Goal: Task Accomplishment & Management: Use online tool/utility

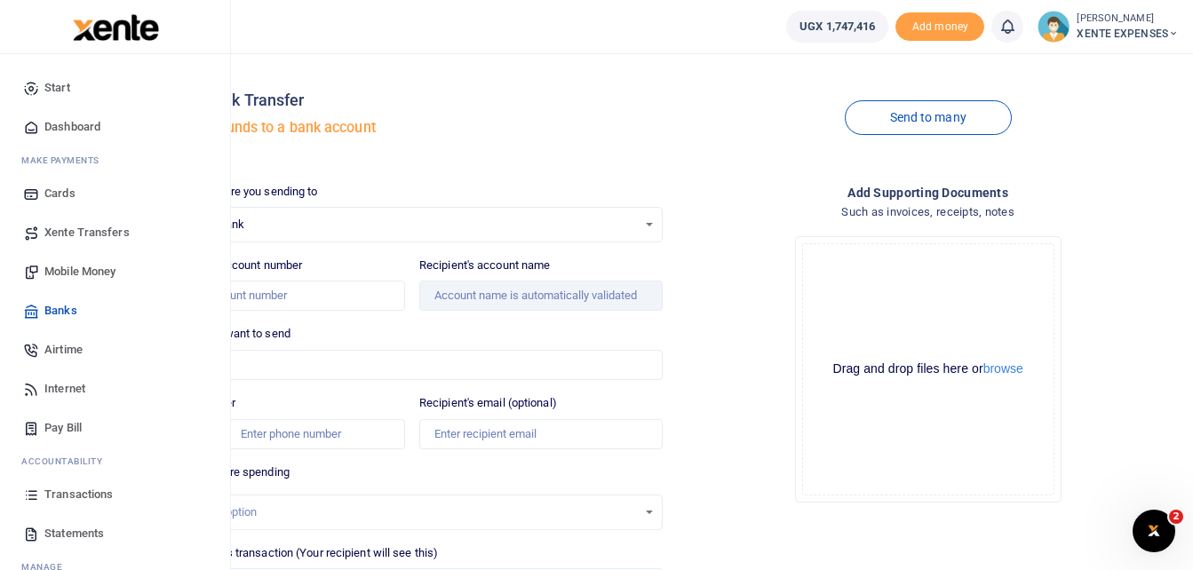
click at [98, 494] on span "Transactions" at bounding box center [78, 495] width 68 height 18
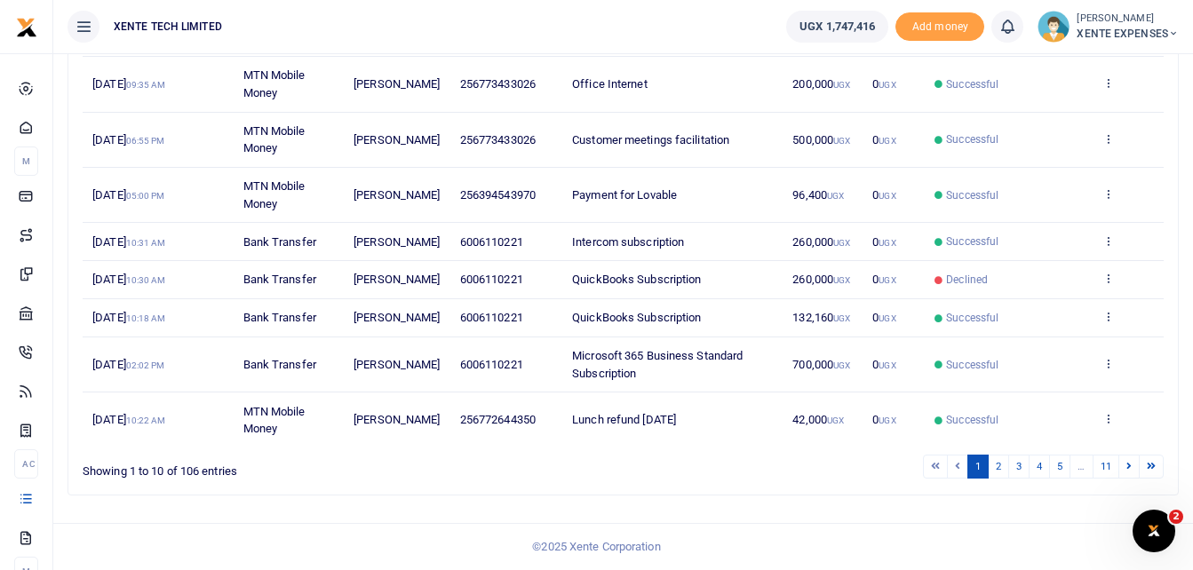
scroll to position [437, 0]
click at [996, 457] on link "2" at bounding box center [997, 467] width 21 height 24
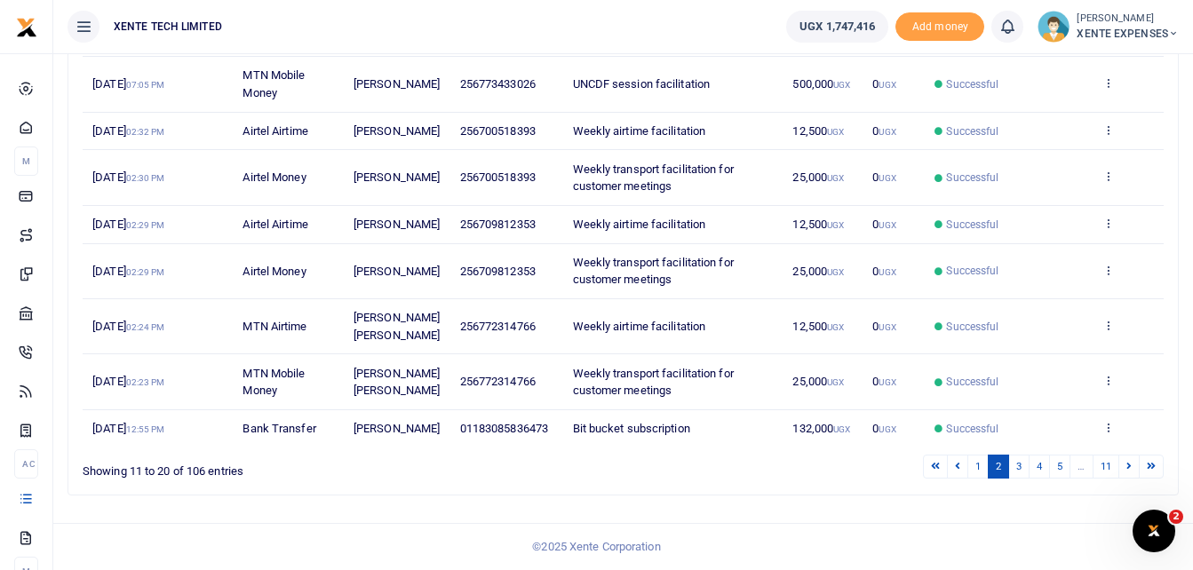
scroll to position [455, 0]
click at [1016, 465] on link "3" at bounding box center [1018, 467] width 21 height 24
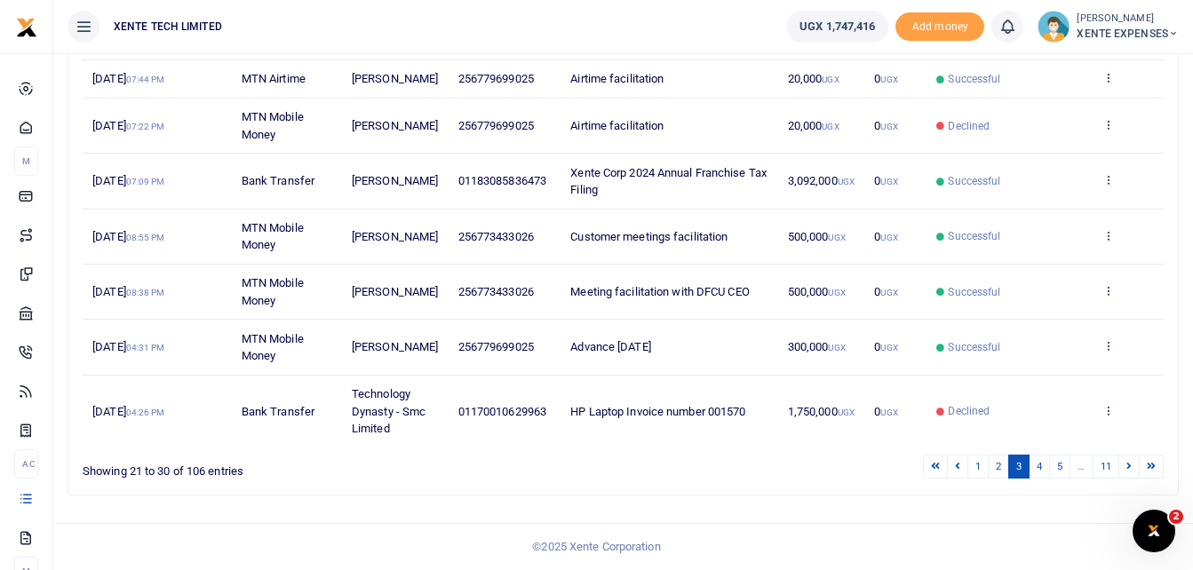
scroll to position [472, 0]
click at [1035, 464] on link "4" at bounding box center [1038, 467] width 21 height 24
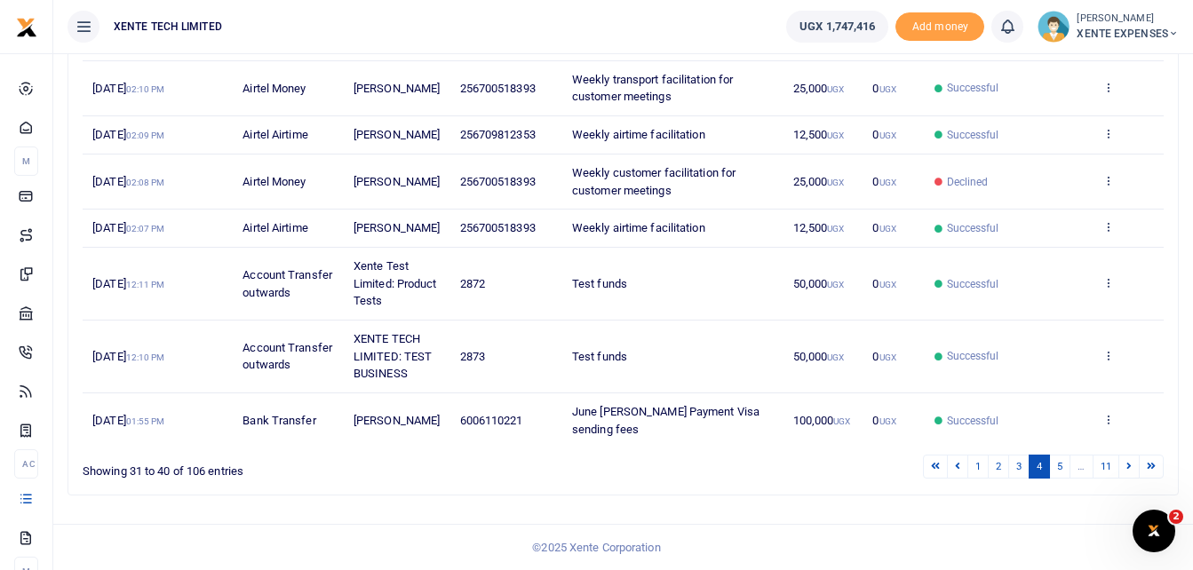
scroll to position [489, 0]
click at [1057, 465] on link "5" at bounding box center [1059, 467] width 21 height 24
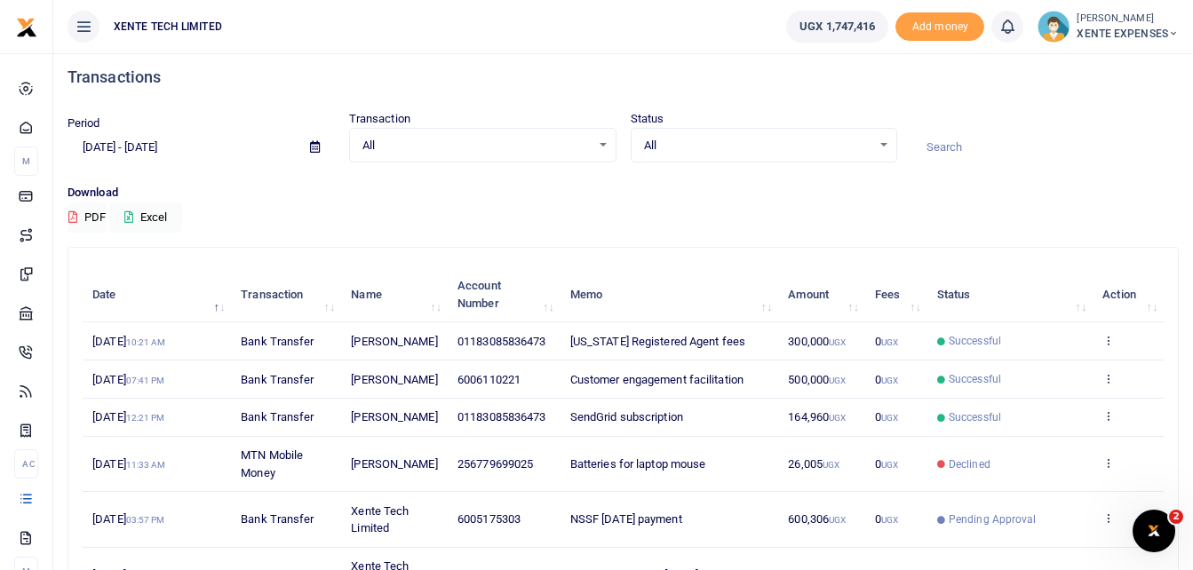
scroll to position [0, 0]
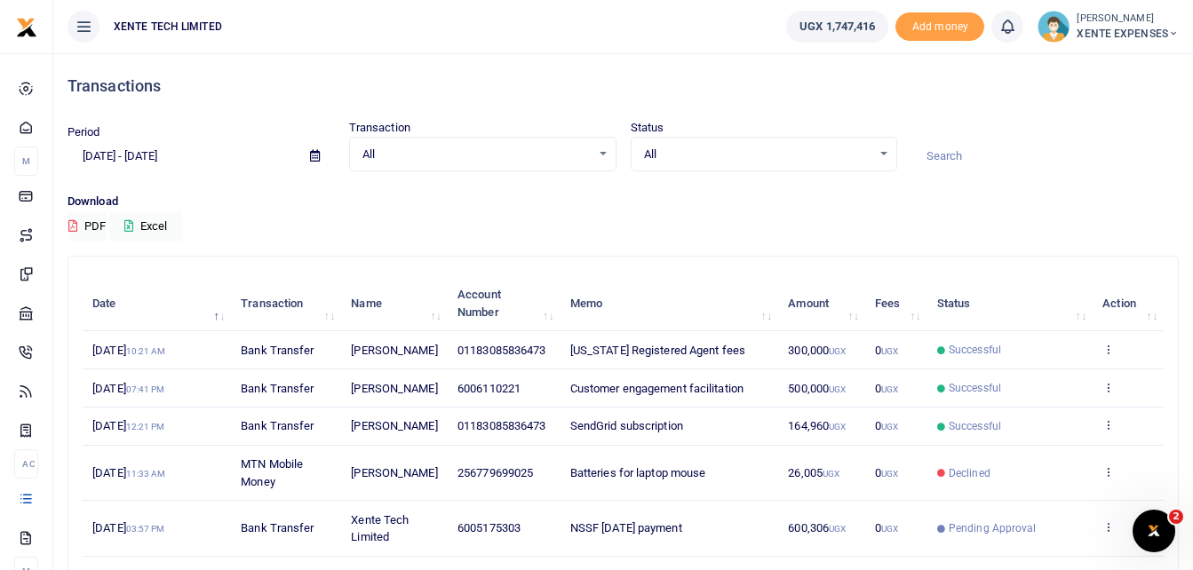
click at [982, 155] on input at bounding box center [1044, 156] width 267 height 30
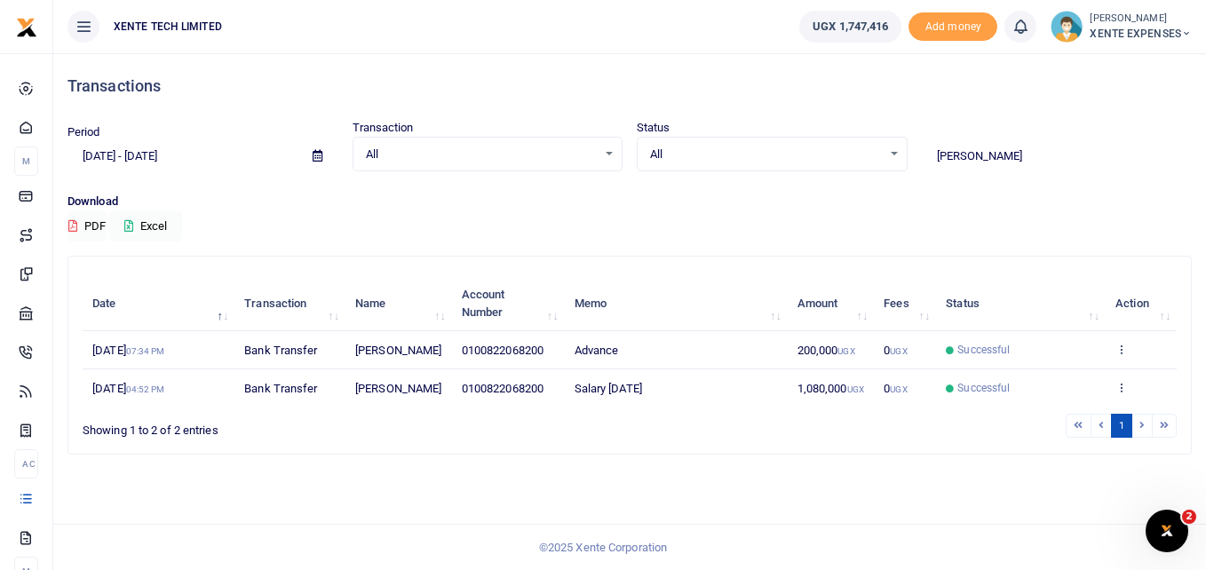
type input "Andrew"
click at [611, 156] on div "All Select an option..." at bounding box center [487, 155] width 269 height 20
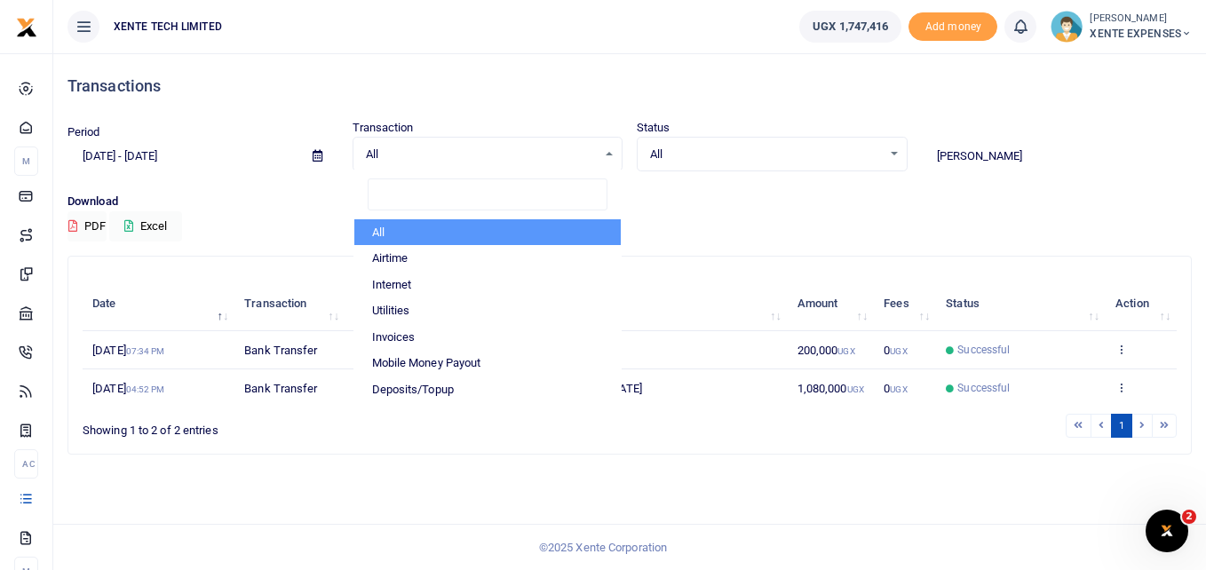
click at [317, 150] on icon at bounding box center [318, 156] width 10 height 12
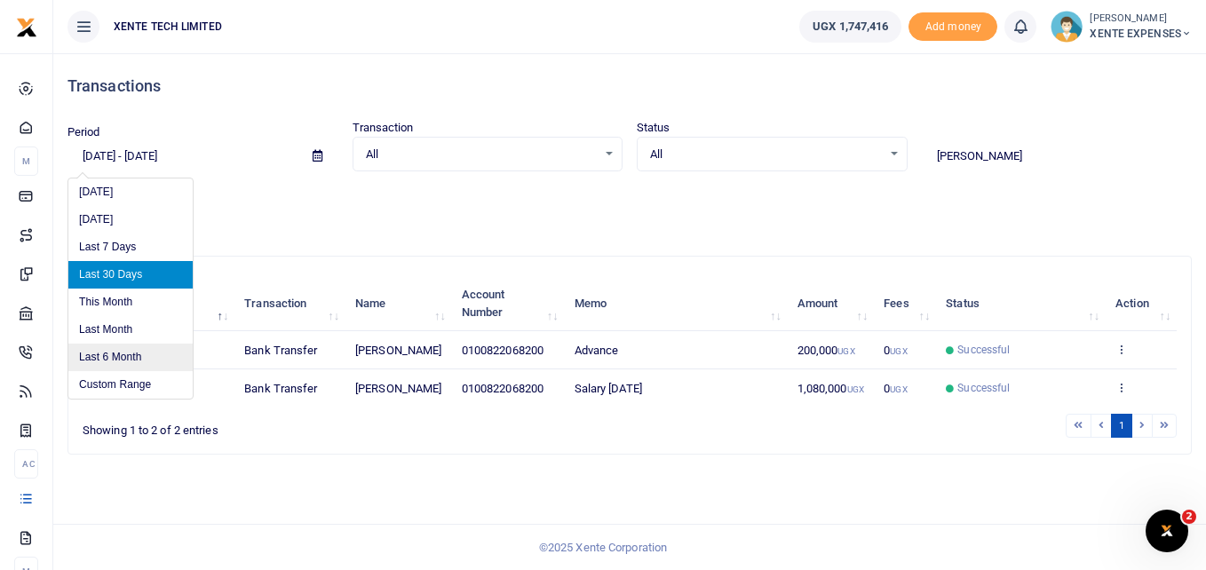
click at [116, 358] on li "Last 6 Month" at bounding box center [130, 358] width 124 height 28
type input "02/25/2025 - 08/25/2025"
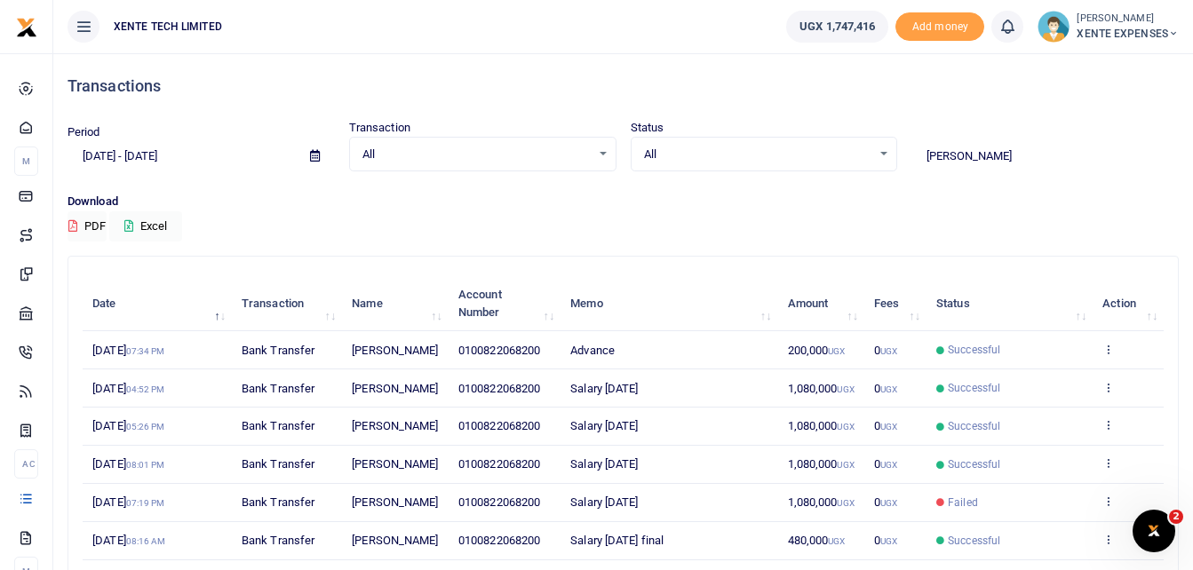
click at [1012, 152] on input "Andrew" at bounding box center [1044, 156] width 267 height 30
type input "A"
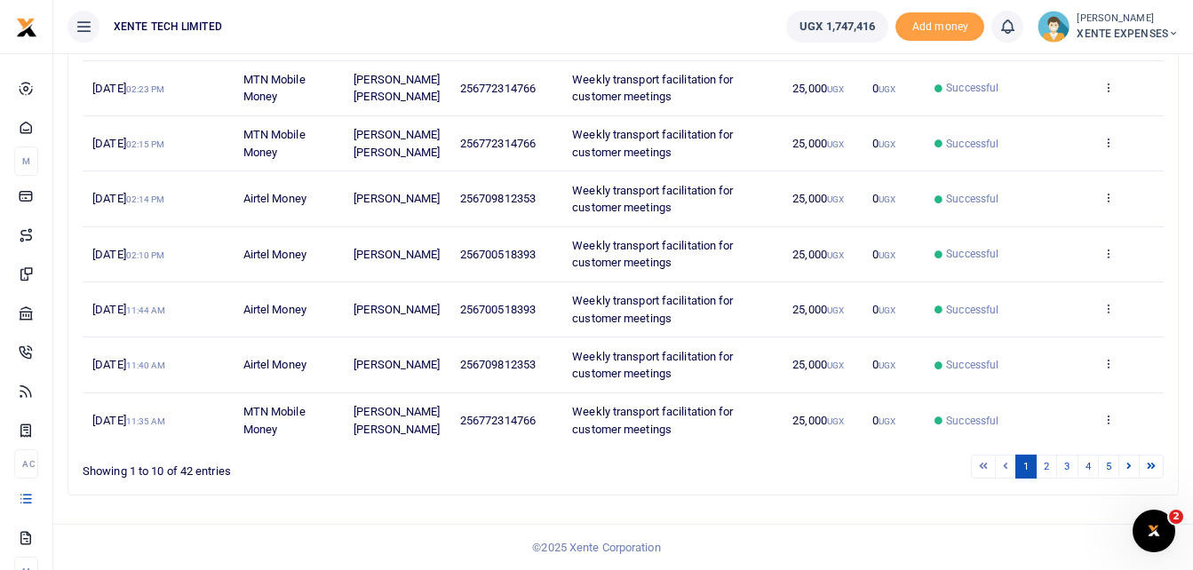
scroll to position [489, 0]
type input "transport"
click at [1050, 467] on link "2" at bounding box center [1045, 467] width 21 height 24
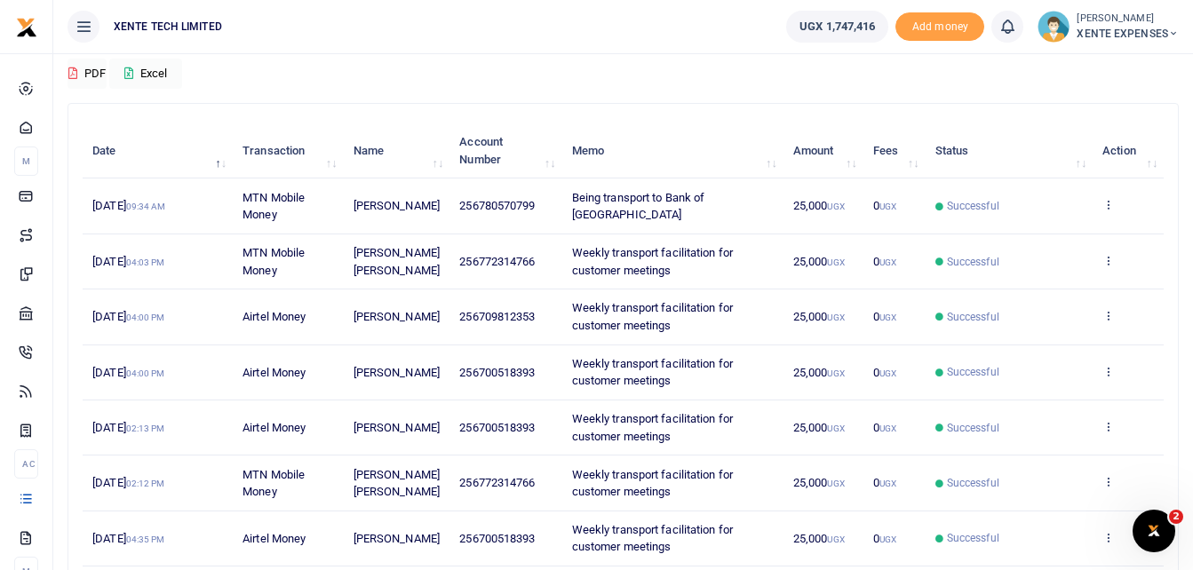
scroll to position [160, 0]
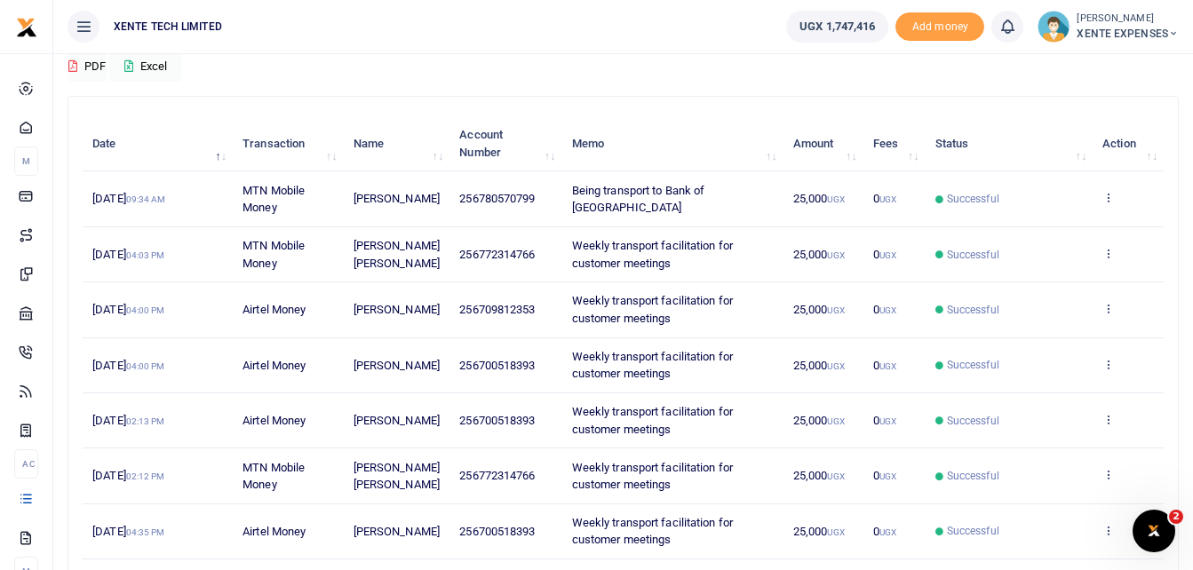
click at [1111, 189] on td "View details Send again" at bounding box center [1127, 198] width 71 height 55
click at [1104, 198] on icon at bounding box center [1108, 197] width 12 height 12
click at [1035, 266] on link "Send again" at bounding box center [1042, 267] width 140 height 25
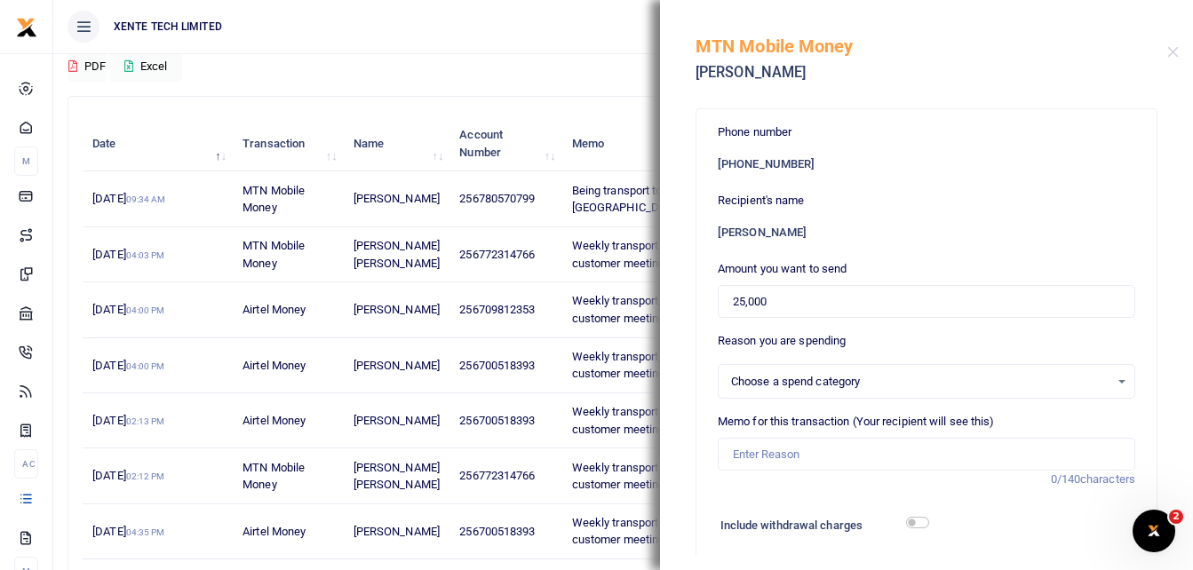
select select
click at [743, 298] on input "25,000" at bounding box center [926, 302] width 417 height 34
type input "30,000"
click at [767, 382] on div "Select an option" at bounding box center [920, 382] width 378 height 18
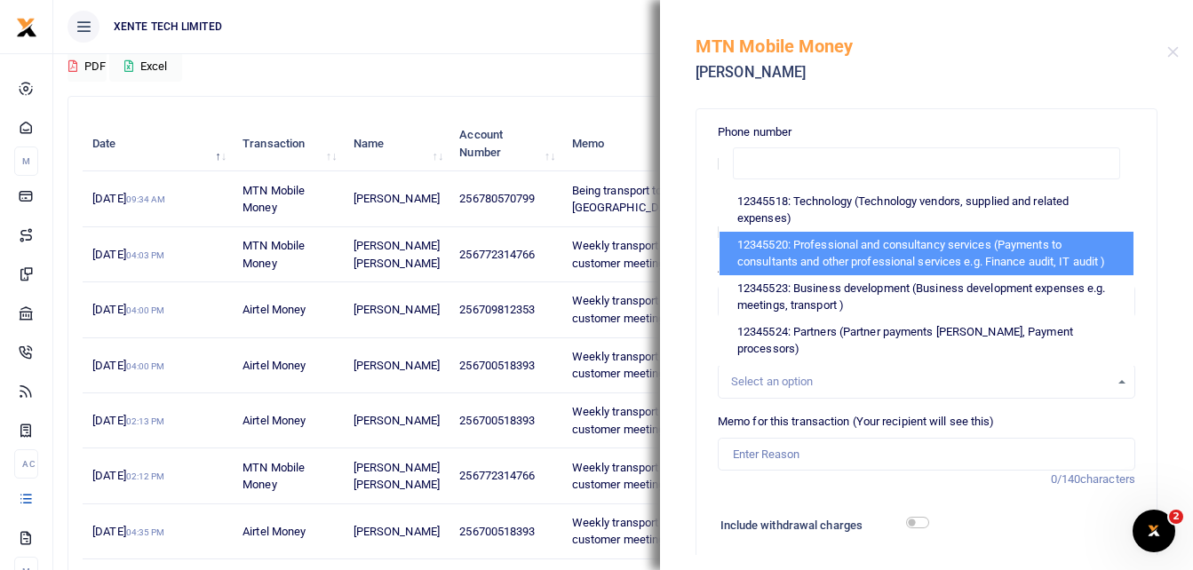
scroll to position [178, 0]
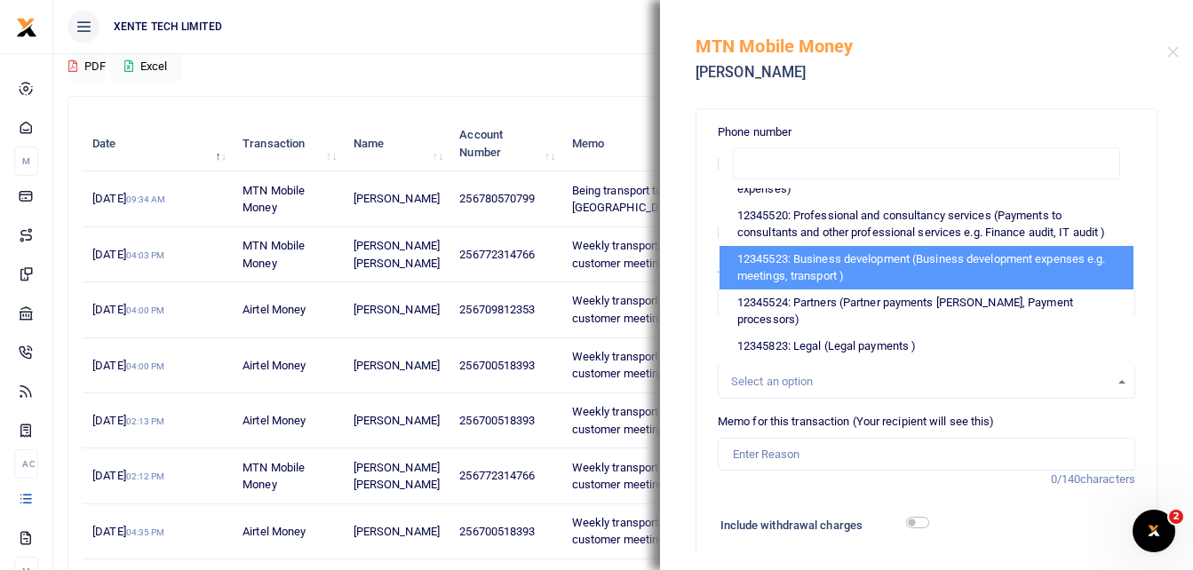
click at [908, 288] on li "12345523: Business development (Business development expenses e.g. meetings, tr…" at bounding box center [926, 268] width 414 height 44
select select "15"
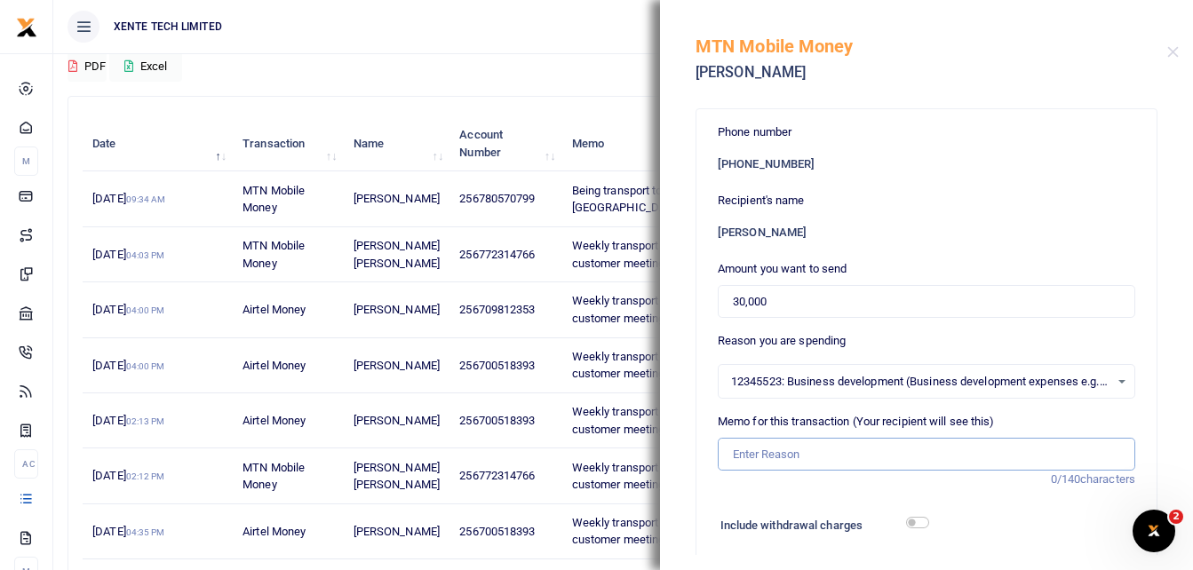
click at [762, 458] on input "Memo for this transaction (Your recipient will see this)" at bounding box center [926, 455] width 417 height 34
type input "Transport facilitation for UNCDF meeting"
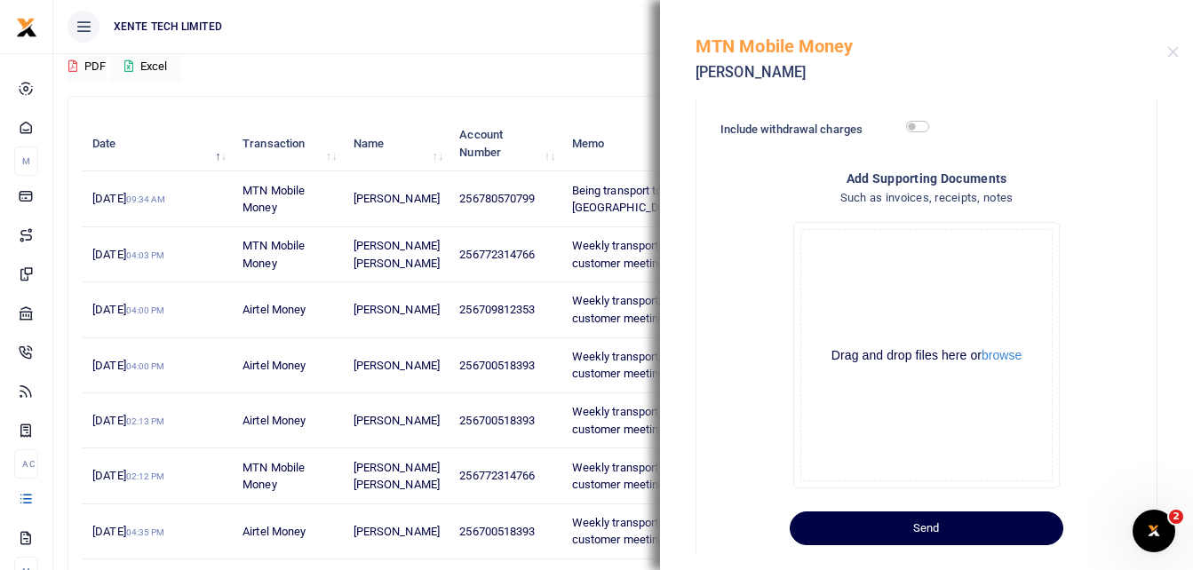
scroll to position [429, 0]
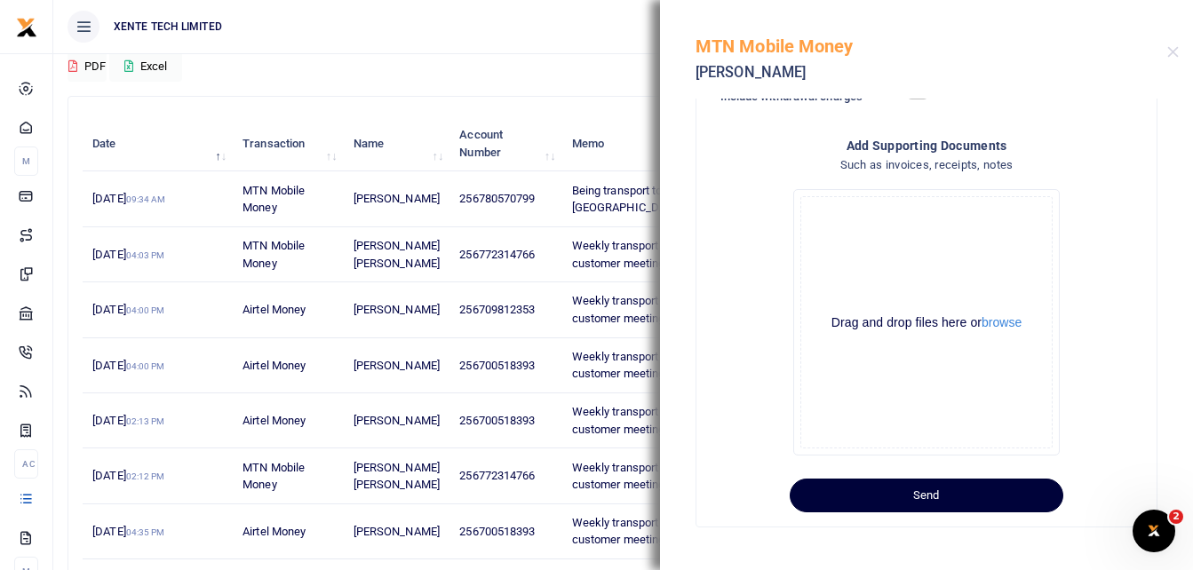
click at [939, 497] on button "Send" at bounding box center [926, 496] width 274 height 34
